Goal: Task Accomplishment & Management: Use online tool/utility

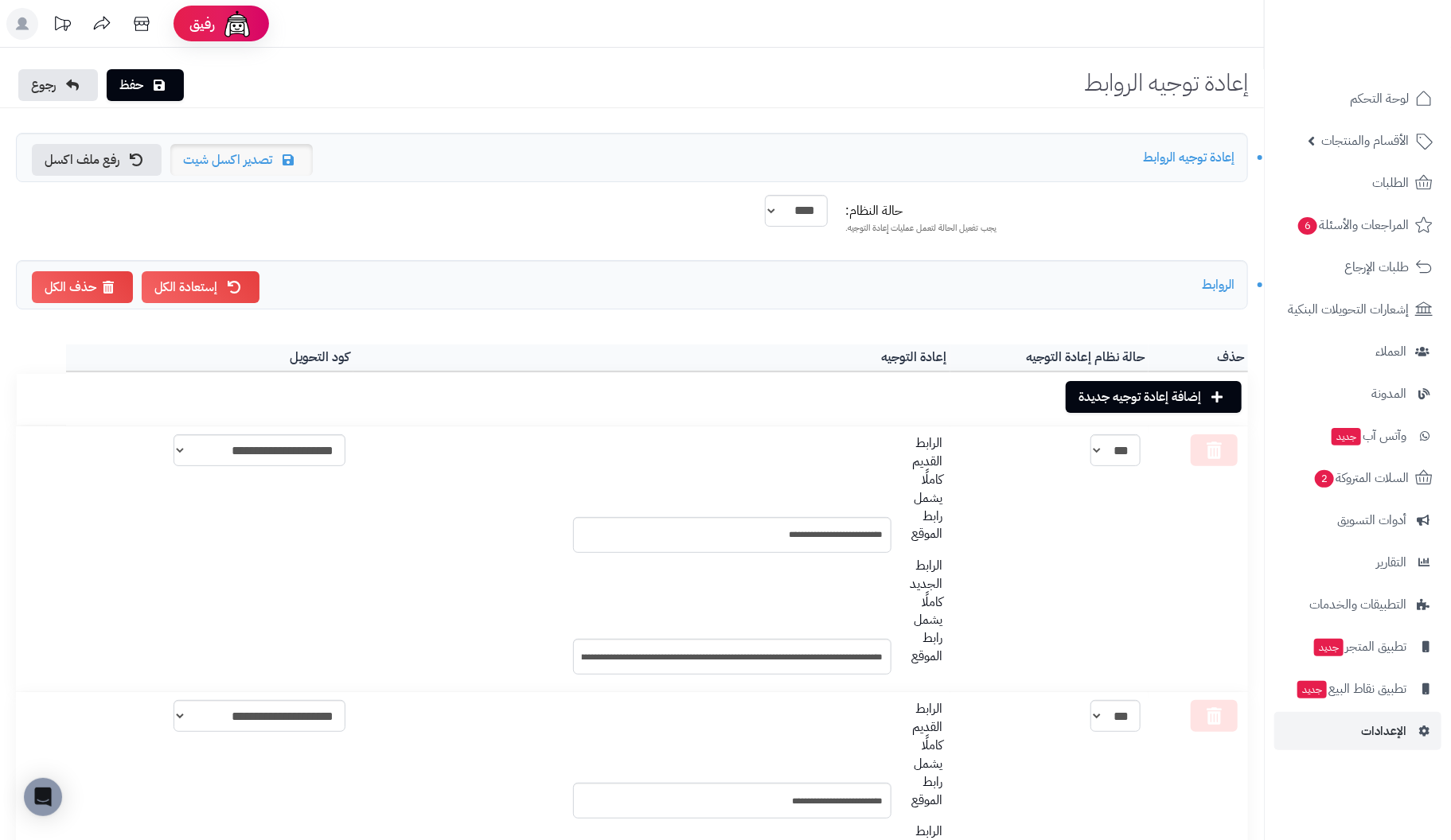
click at [191, 163] on link "تصدير اكسل شيت" at bounding box center [241, 160] width 143 height 32
click at [225, 158] on link "تصدير اكسل شيت" at bounding box center [241, 160] width 143 height 32
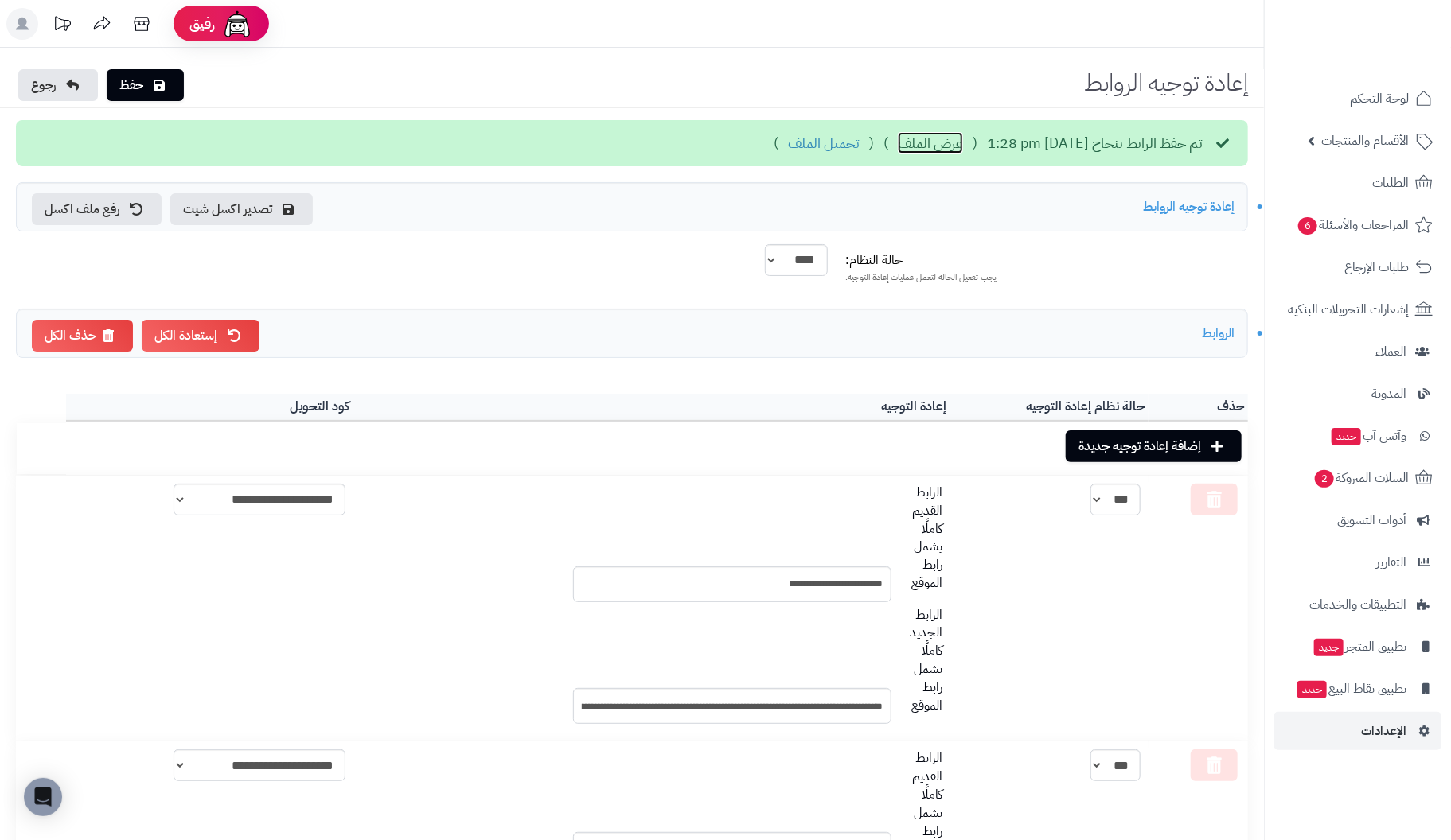
click at [898, 147] on link "عرض الملف" at bounding box center [930, 143] width 65 height 20
click at [788, 143] on link "تحميل الملف" at bounding box center [824, 143] width 72 height 20
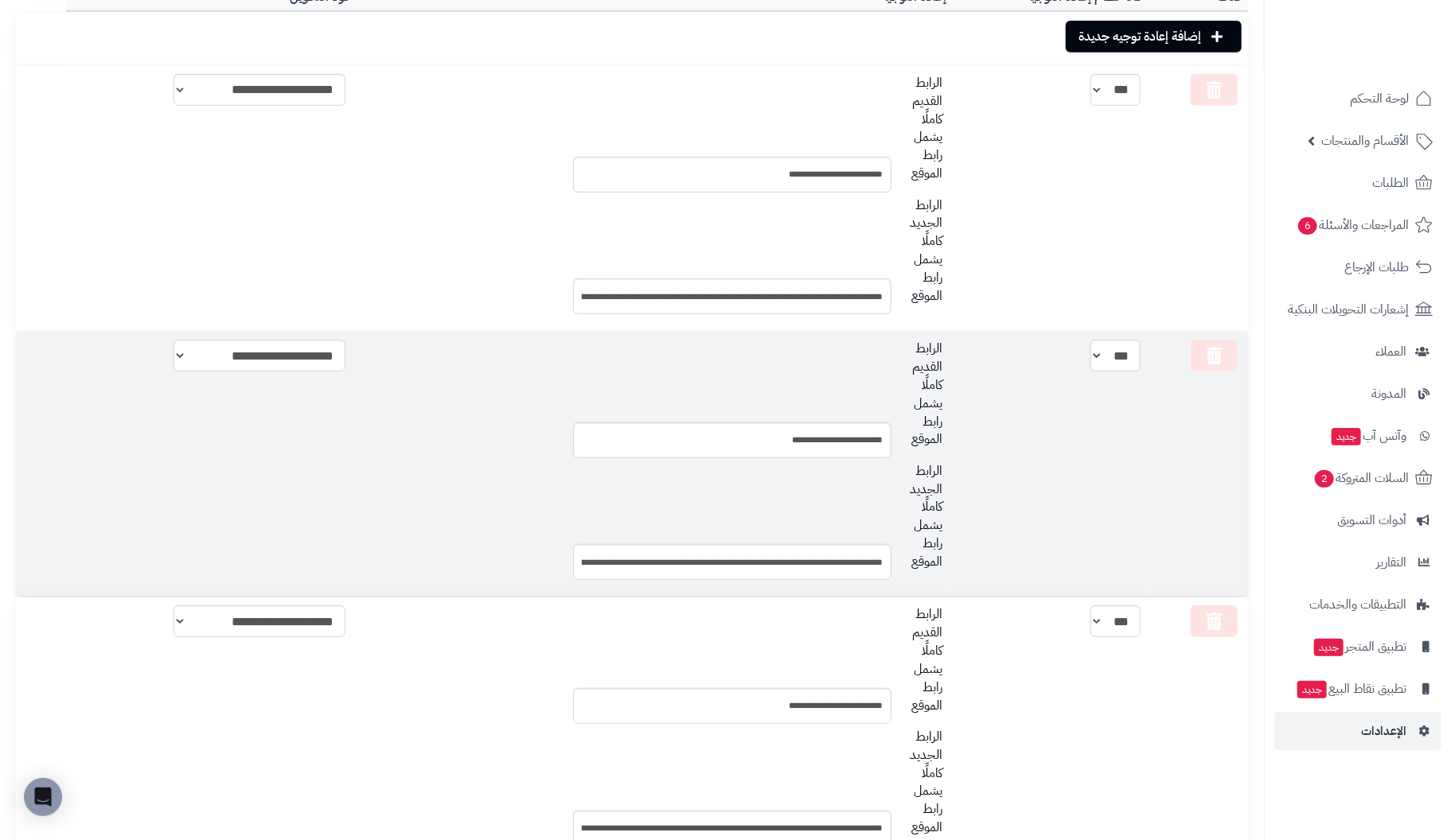
scroll to position [398, 0]
